Goal: Task Accomplishment & Management: Manage account settings

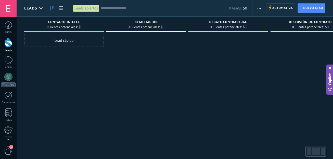
click at [8, 44] on div at bounding box center [9, 42] width 8 height 9
click at [10, 43] on div at bounding box center [9, 42] width 8 height 9
click at [149, 82] on div at bounding box center [146, 80] width 80 height 92
click at [11, 47] on div at bounding box center [9, 42] width 8 height 9
